Goal: Task Accomplishment & Management: Use online tool/utility

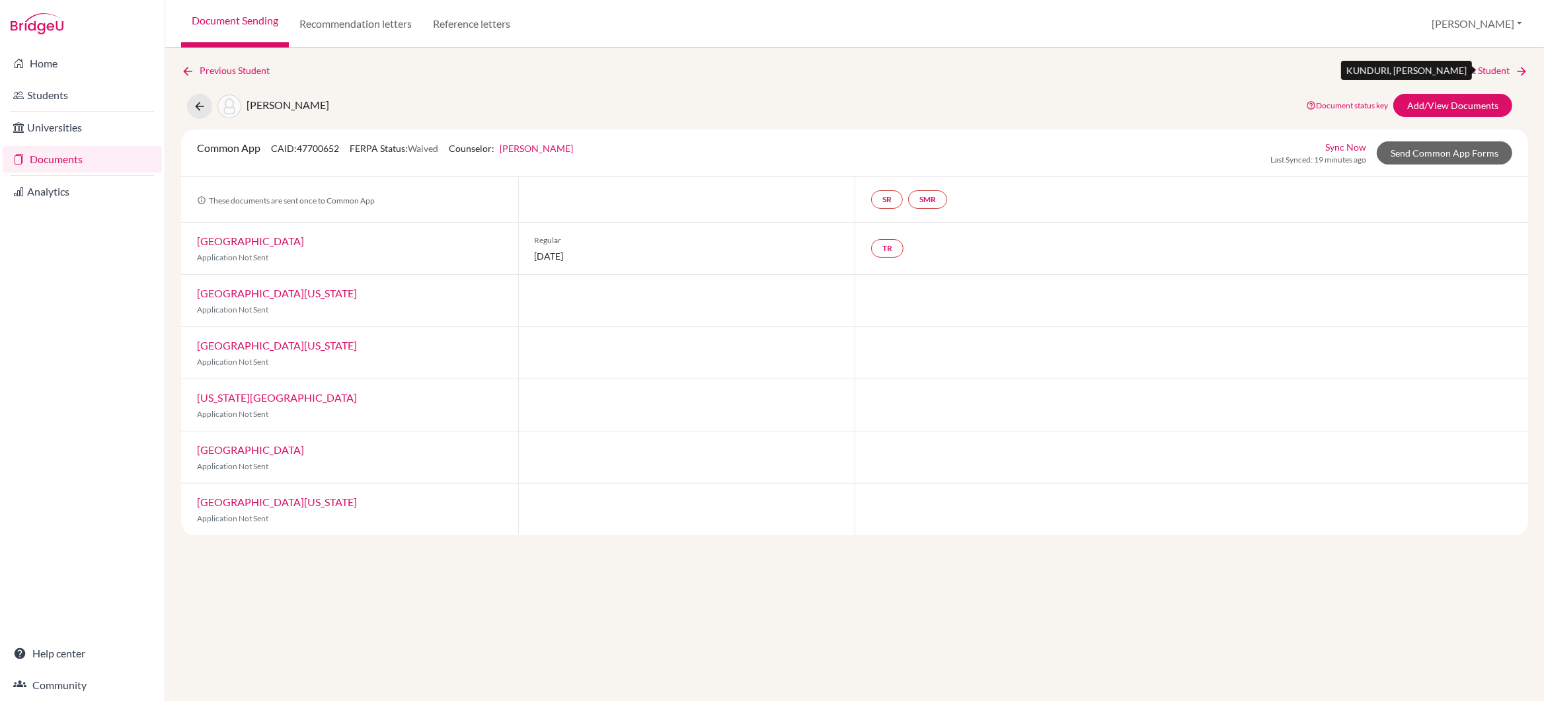
click at [1474, 72] on link "Next Student" at bounding box center [1492, 70] width 72 height 15
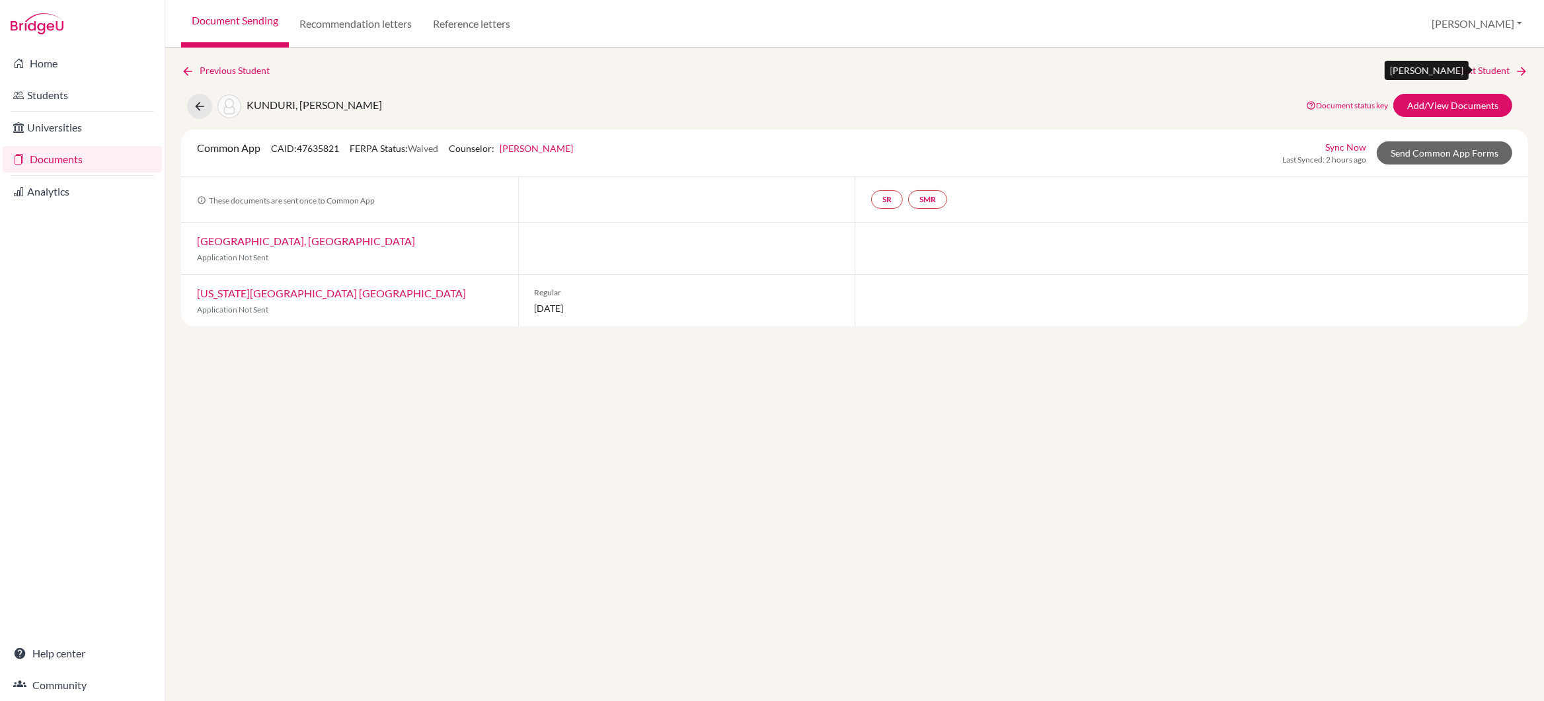
click at [1474, 72] on link "Next Student" at bounding box center [1492, 70] width 72 height 15
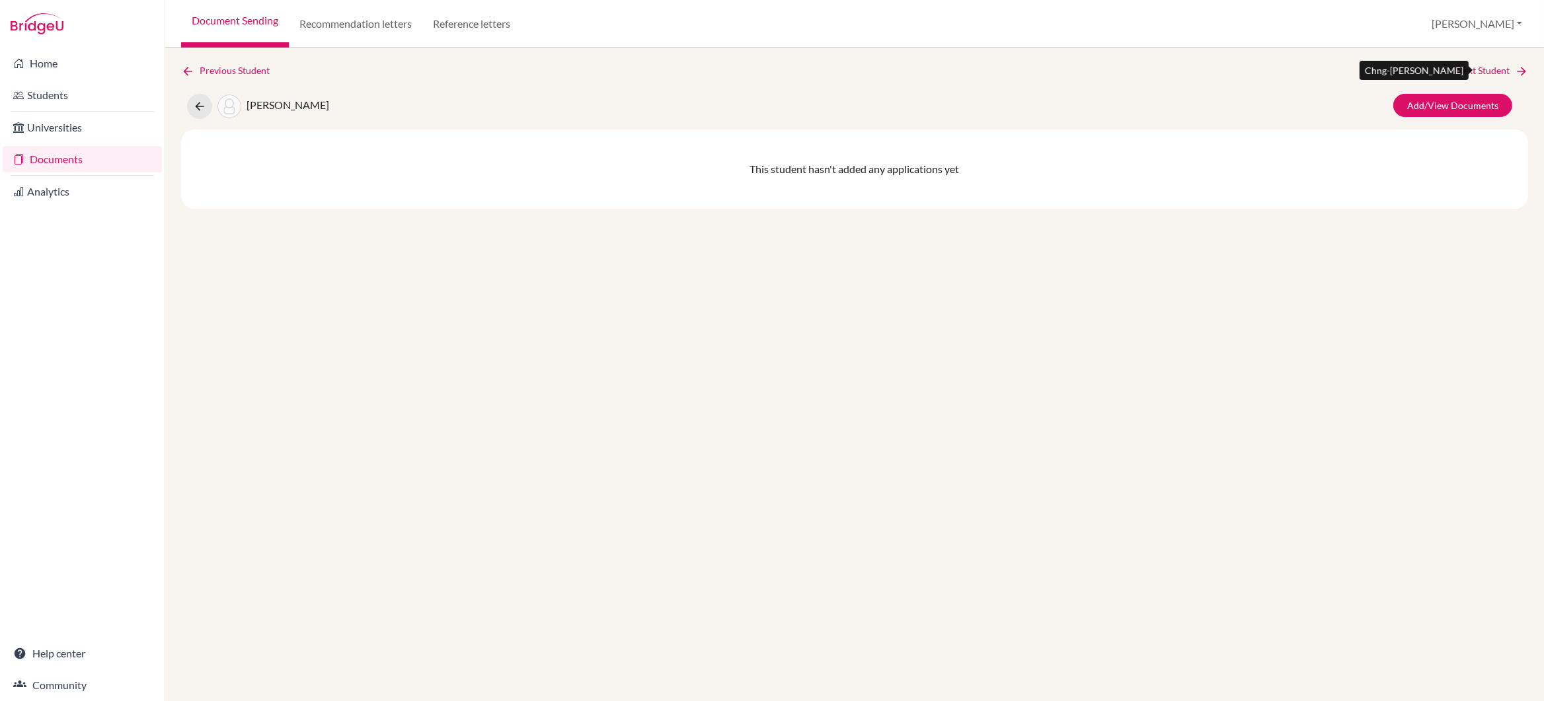
click at [1474, 72] on link "Next Student" at bounding box center [1492, 70] width 72 height 15
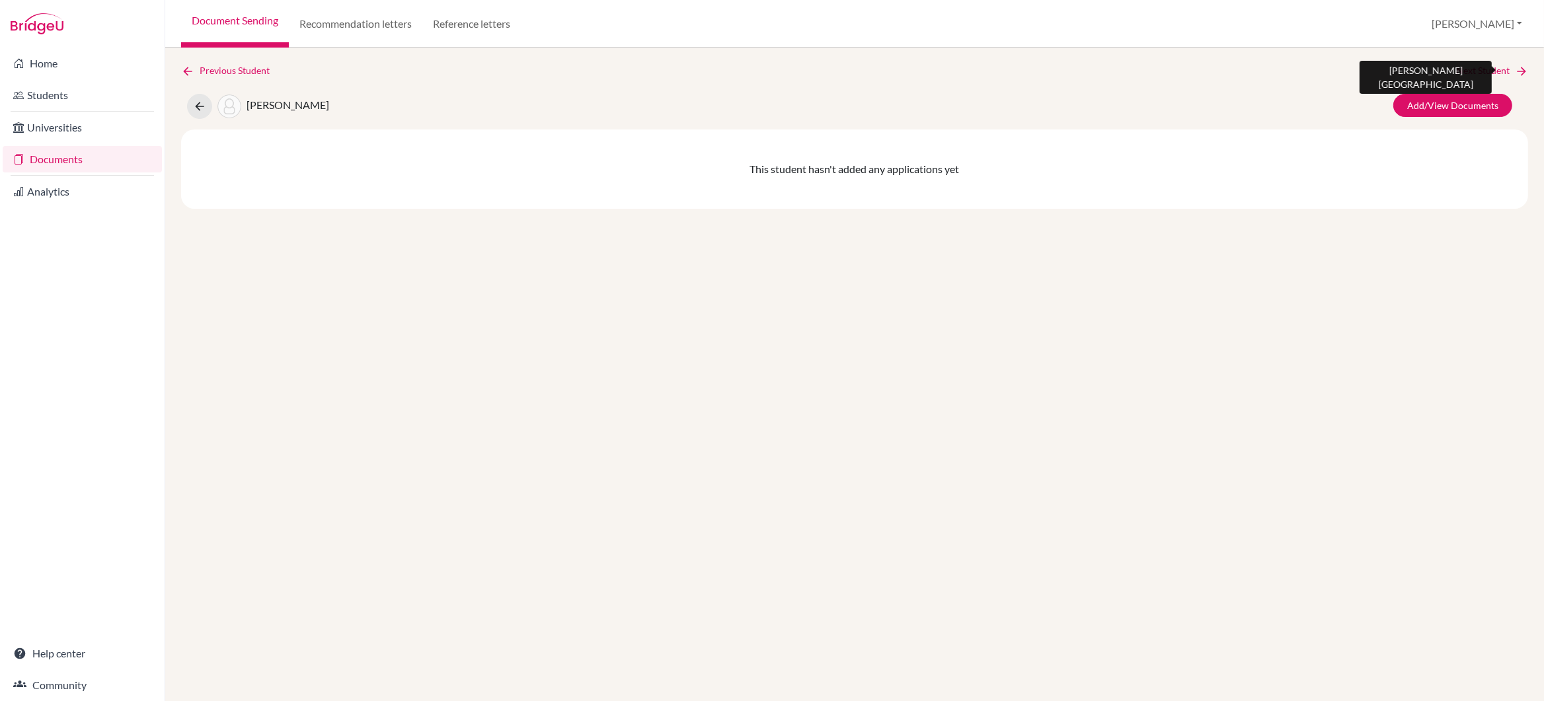
click at [1474, 72] on link "Next Student" at bounding box center [1492, 70] width 72 height 15
click at [1474, 73] on link "Next Student" at bounding box center [1492, 70] width 72 height 15
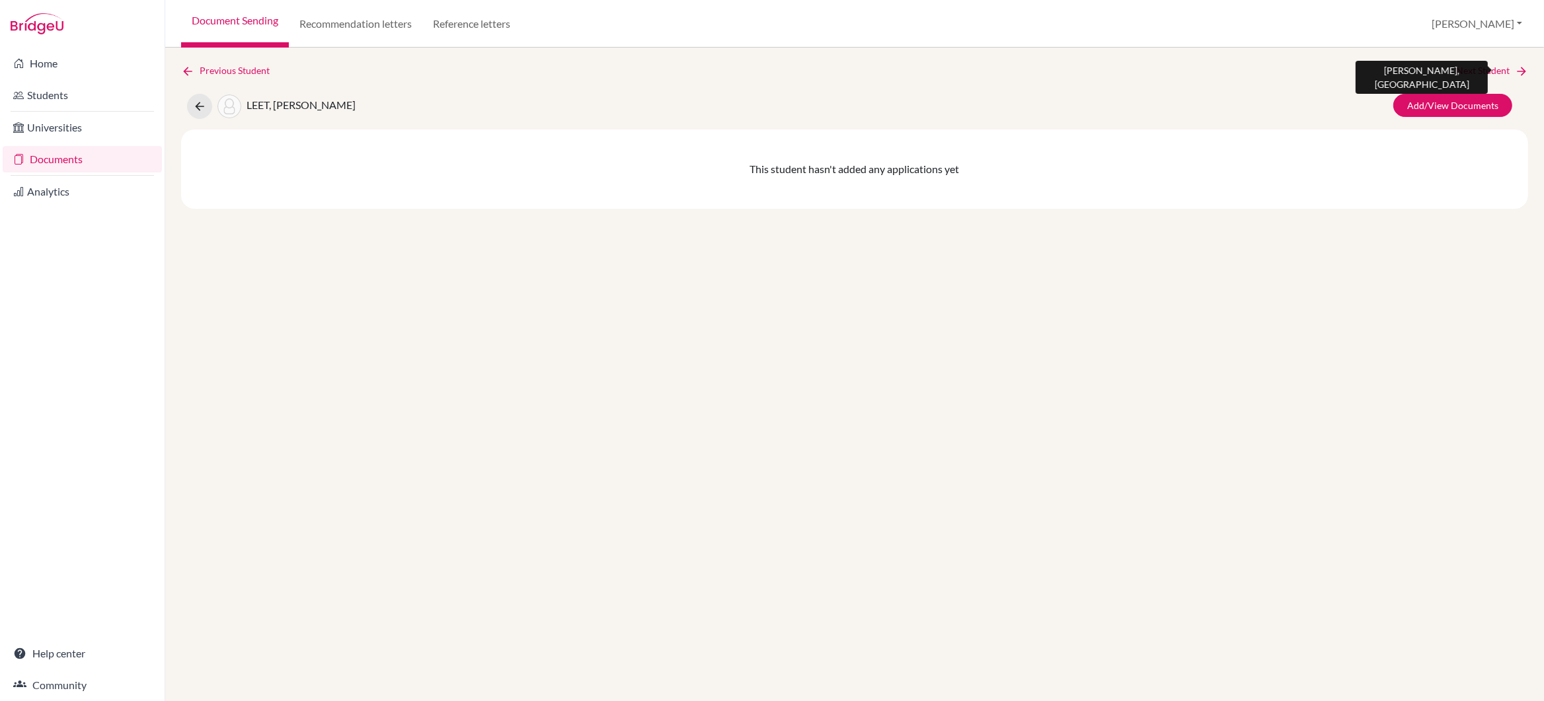
click at [1474, 73] on link "Next Student" at bounding box center [1492, 70] width 72 height 15
click at [1473, 73] on link "Next Student" at bounding box center [1492, 70] width 72 height 15
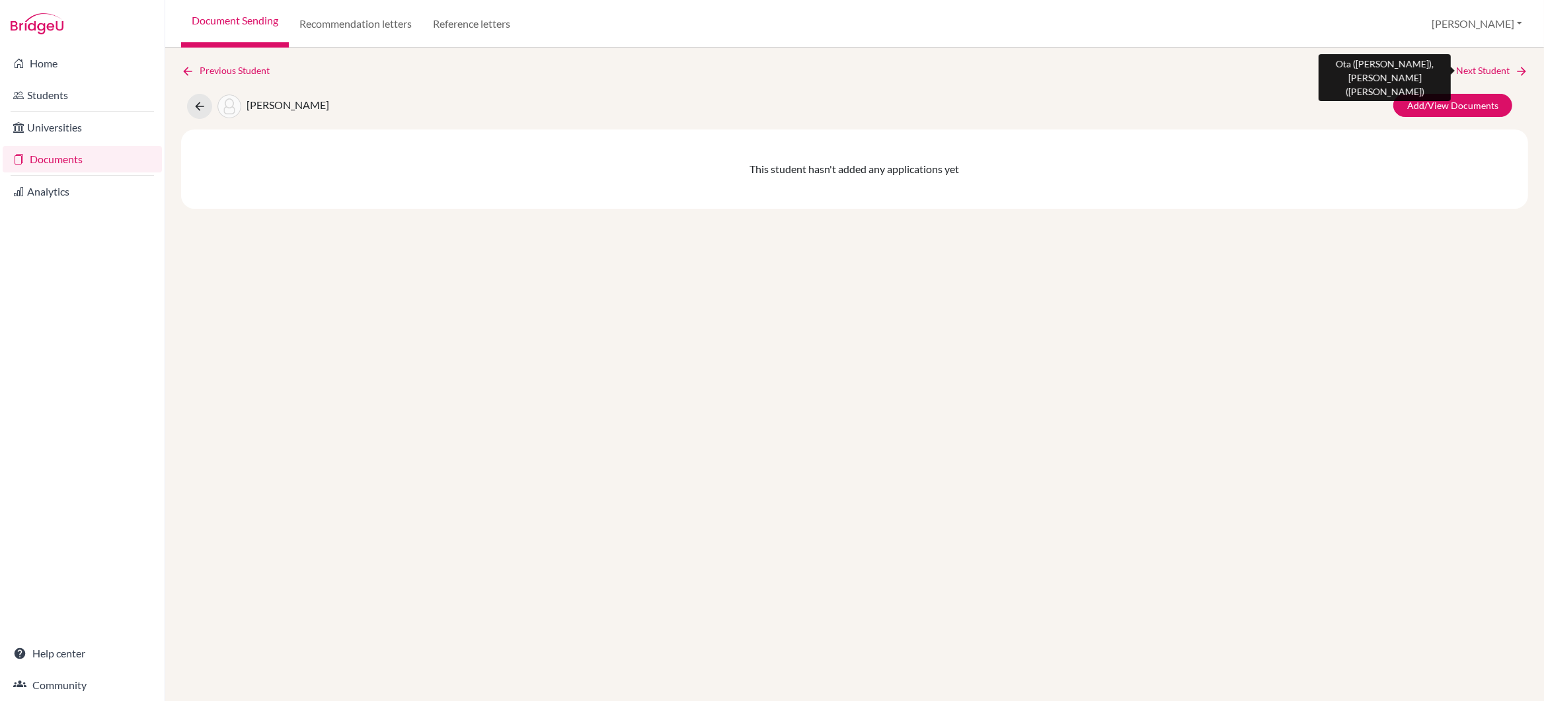
click at [1473, 73] on link "Next Student" at bounding box center [1492, 70] width 72 height 15
click at [1473, 74] on link "Next Student" at bounding box center [1492, 70] width 72 height 15
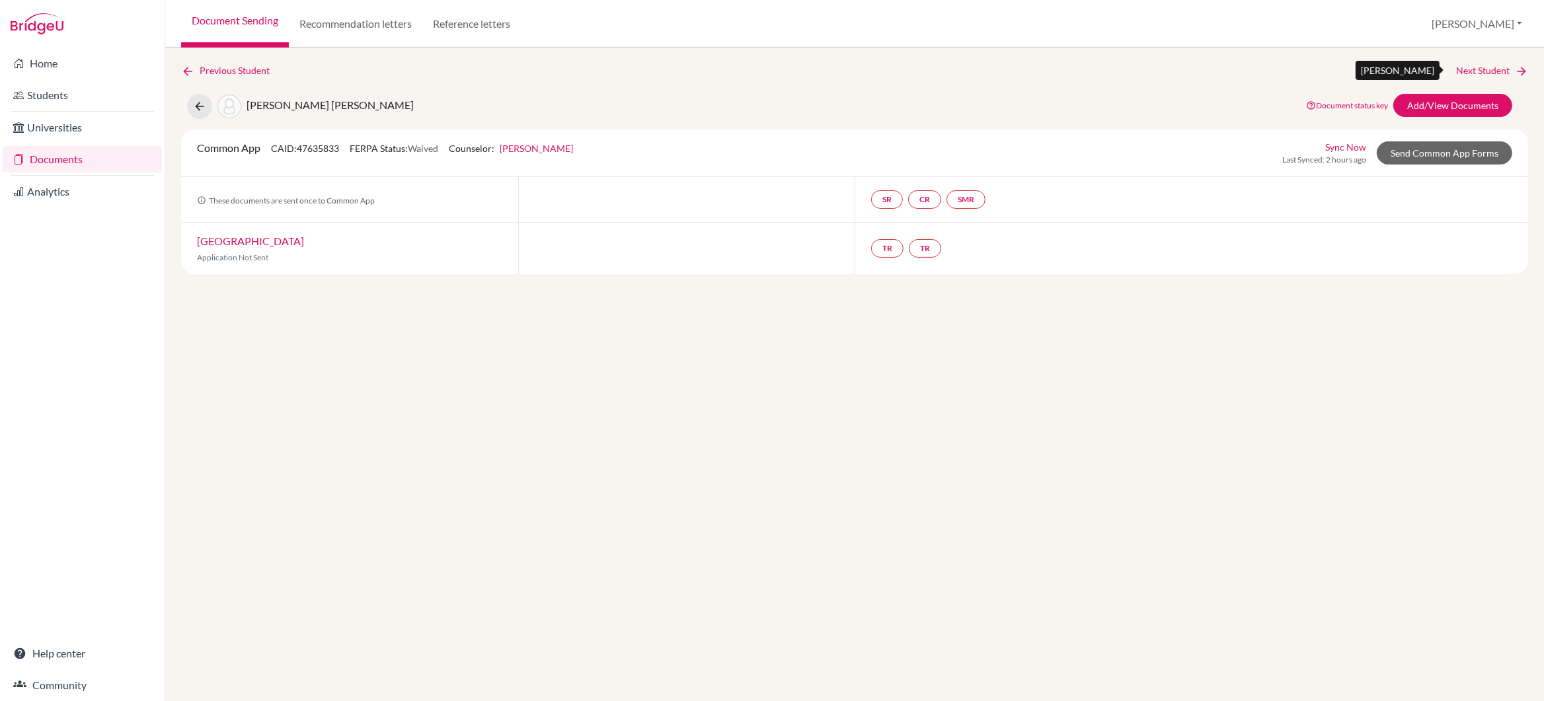
click at [1473, 74] on link "Next Student" at bounding box center [1492, 70] width 72 height 15
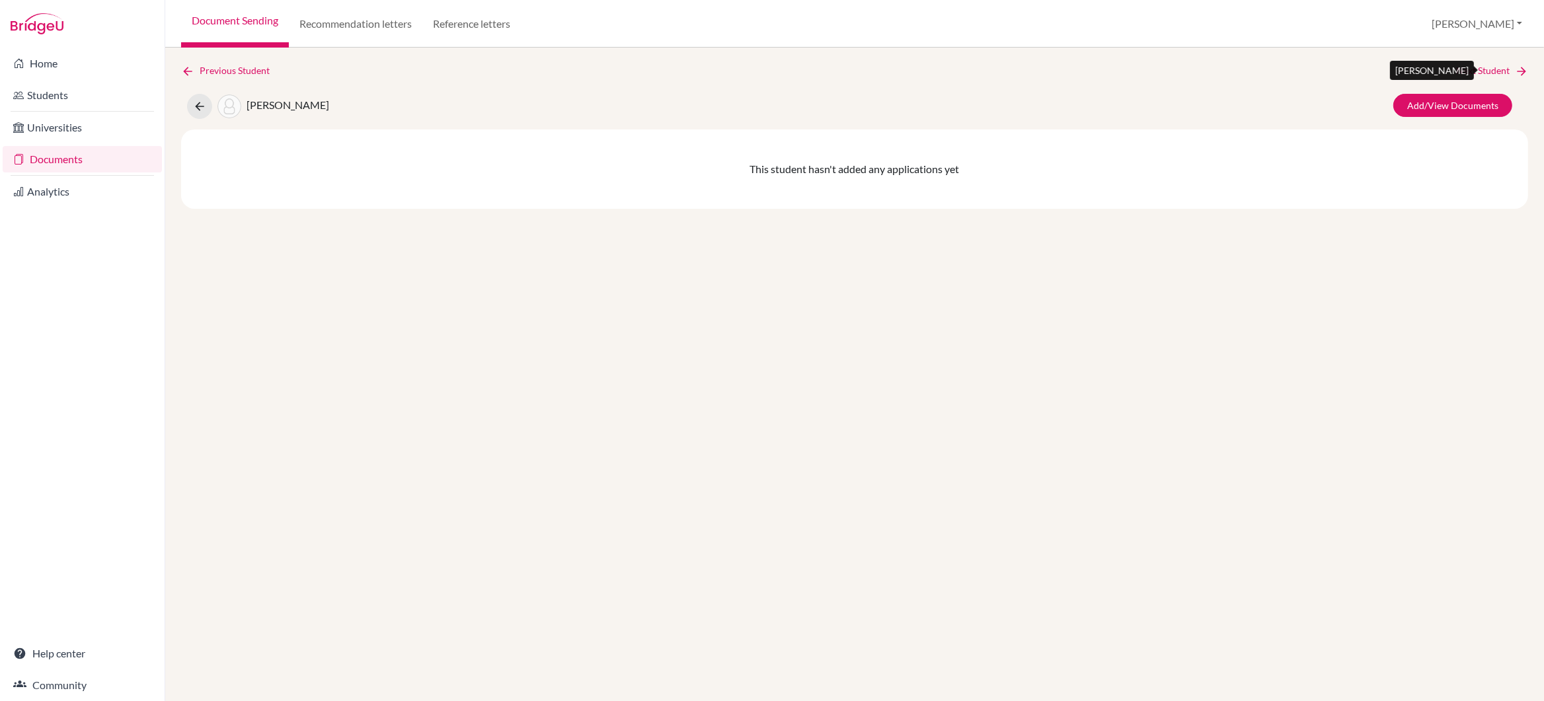
click at [1473, 74] on link "Next Student" at bounding box center [1492, 70] width 72 height 15
